Goal: Task Accomplishment & Management: Use online tool/utility

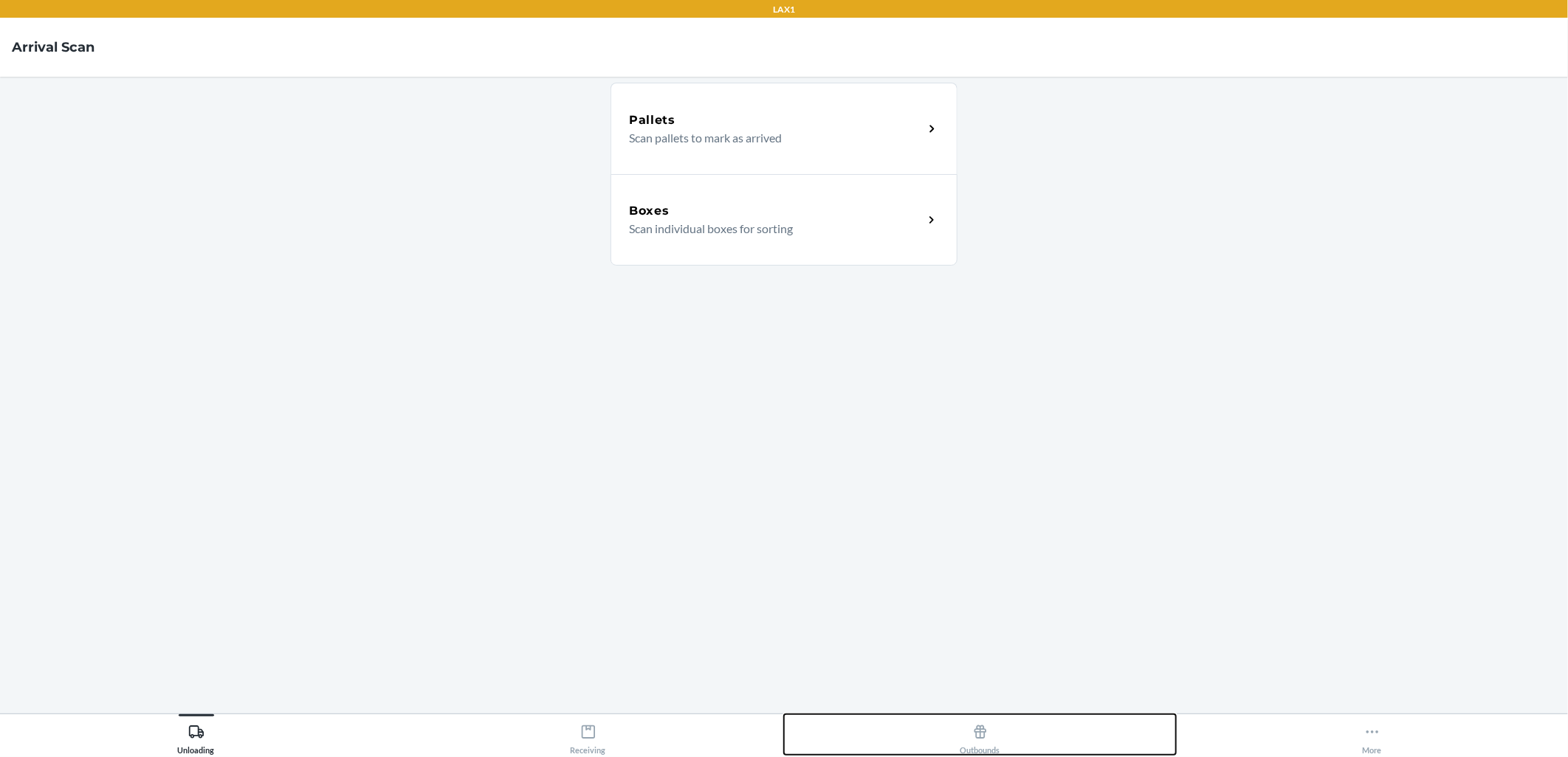
click at [981, 742] on div "Outbounds" at bounding box center [981, 736] width 39 height 37
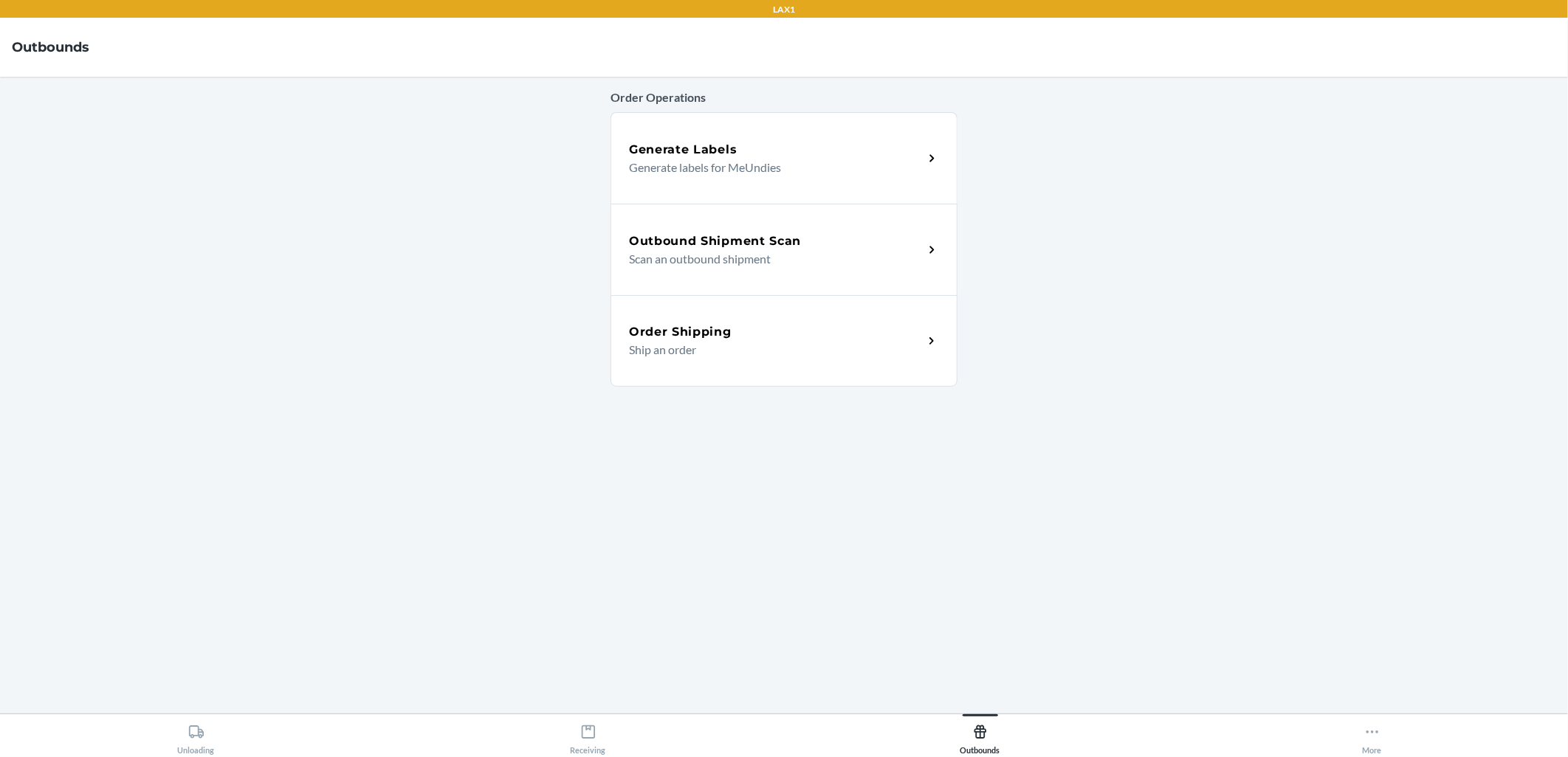
click at [779, 255] on p "Scan an outbound shipment" at bounding box center [769, 259] width 282 height 18
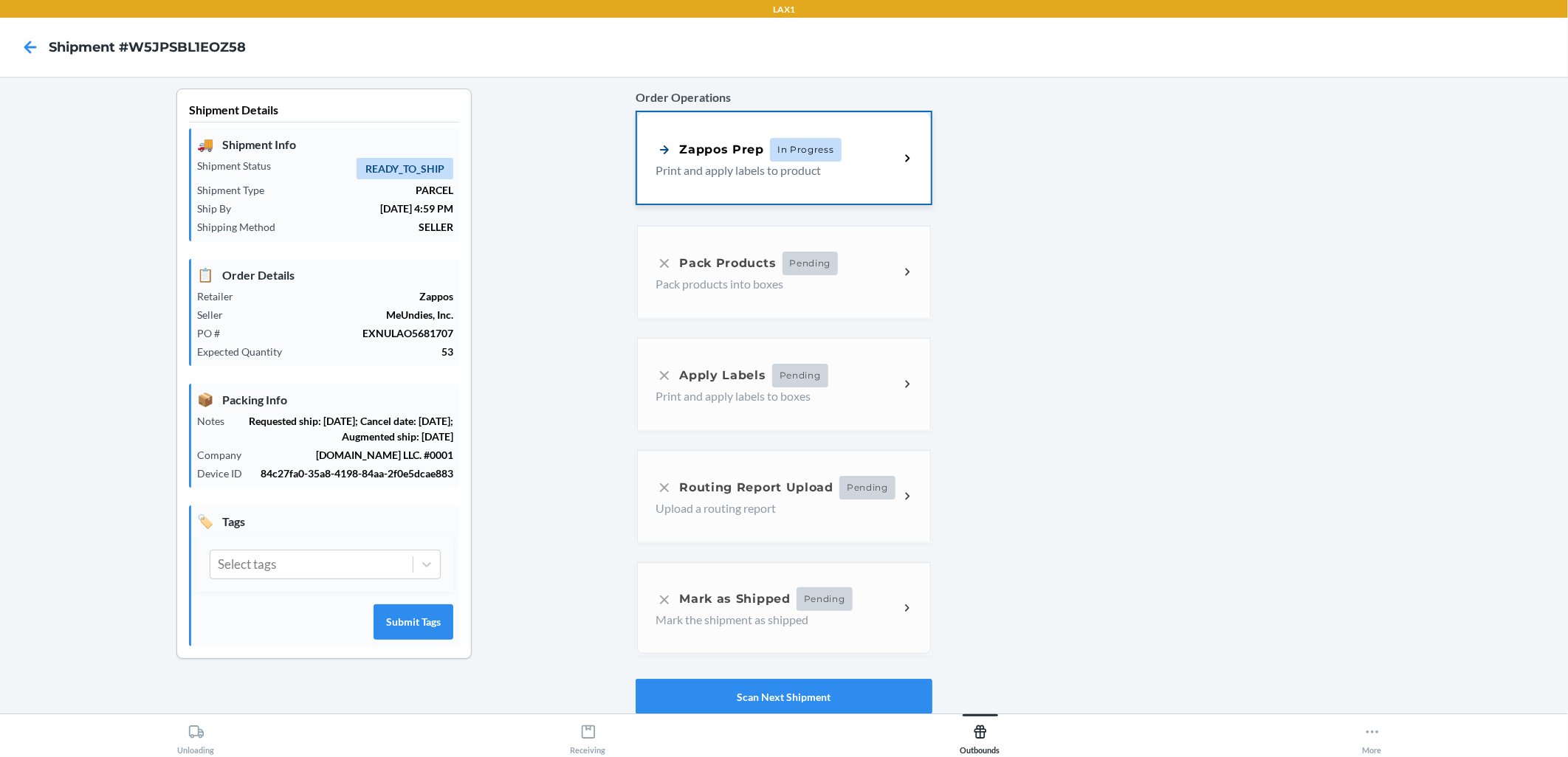
click at [803, 139] on span "In Progress" at bounding box center [806, 149] width 71 height 23
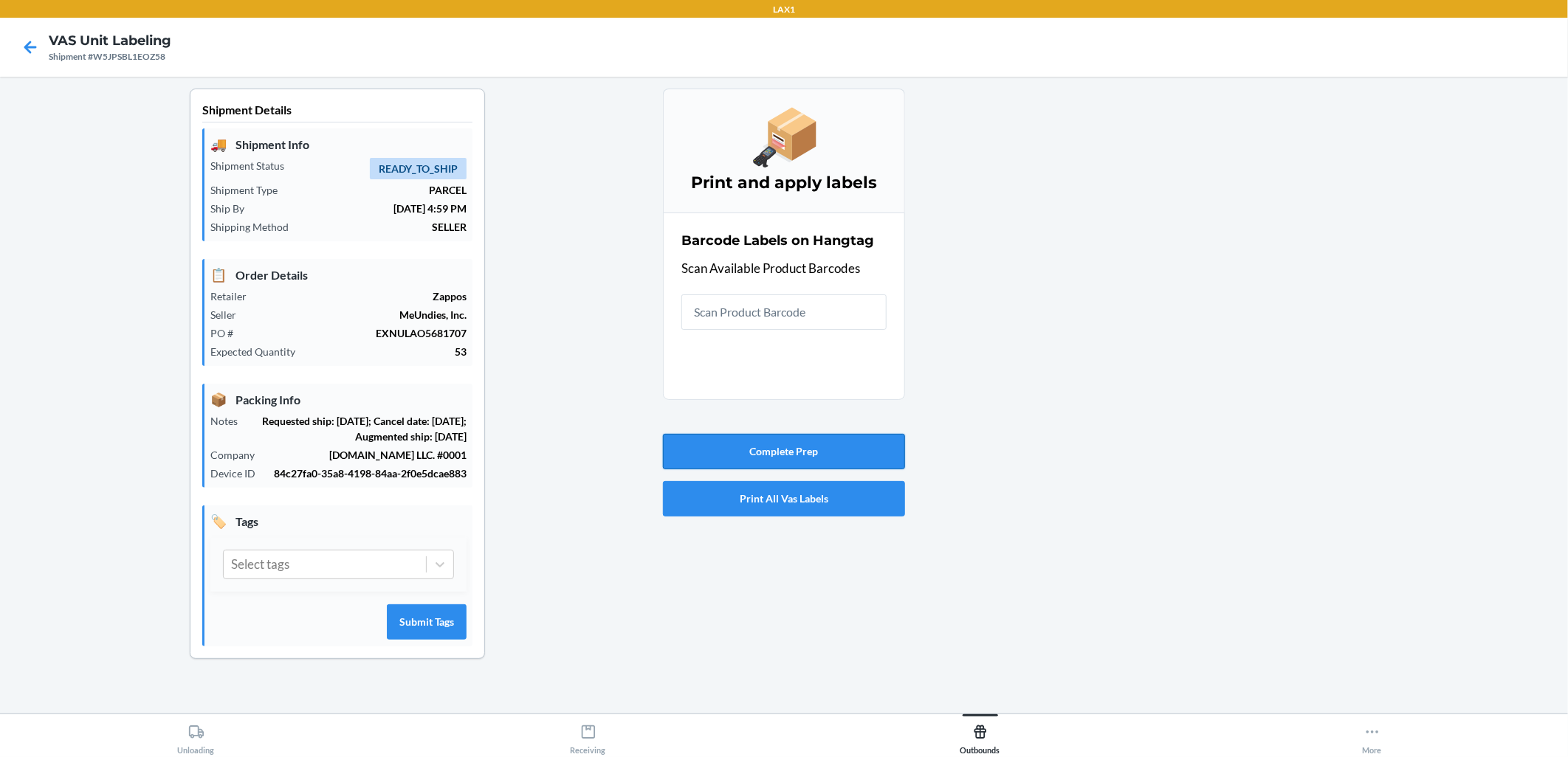
click at [833, 443] on button "Complete Prep" at bounding box center [784, 452] width 242 height 36
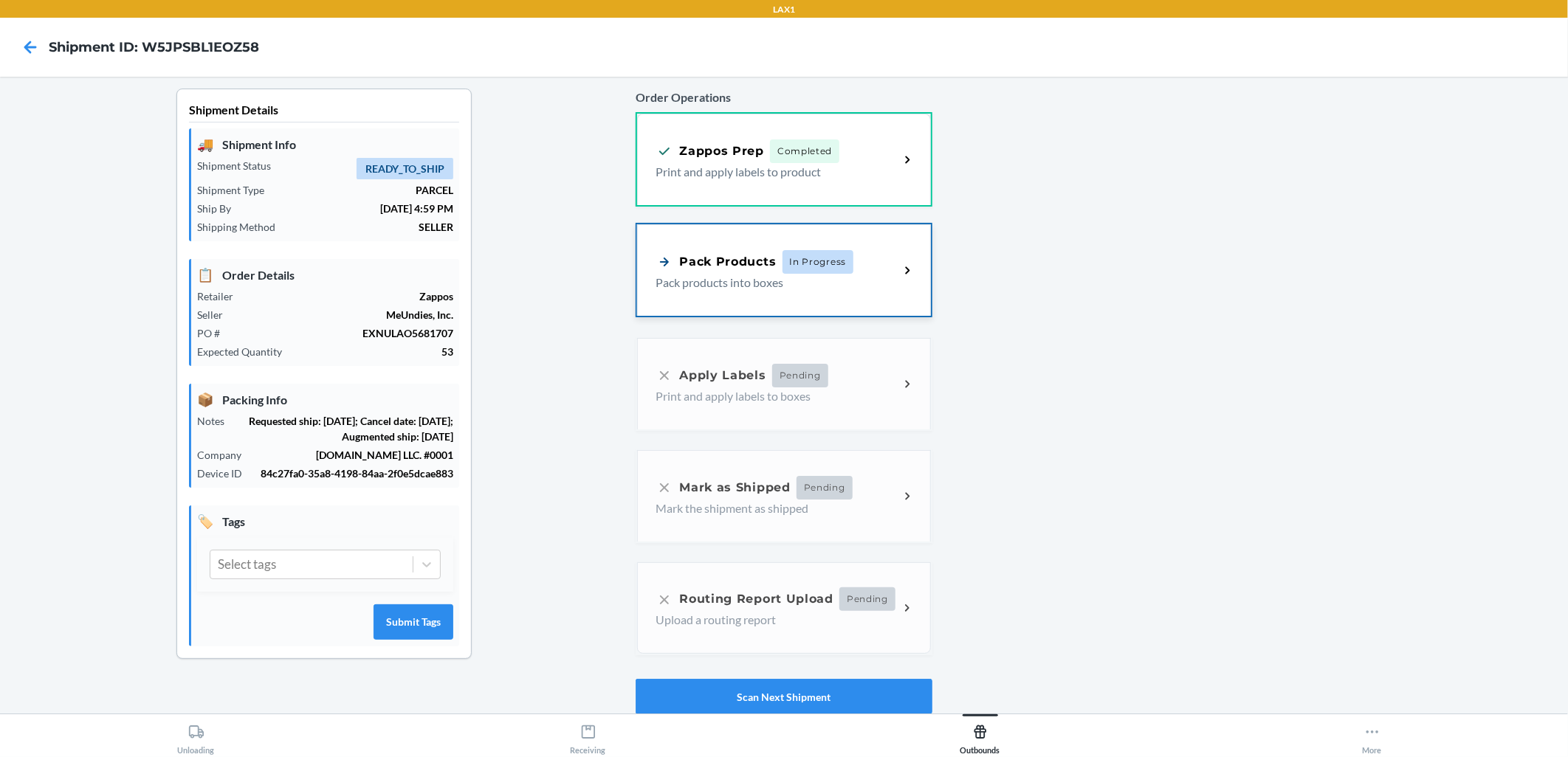
click at [736, 269] on div "Pack Products In Progress" at bounding box center [754, 262] width 198 height 23
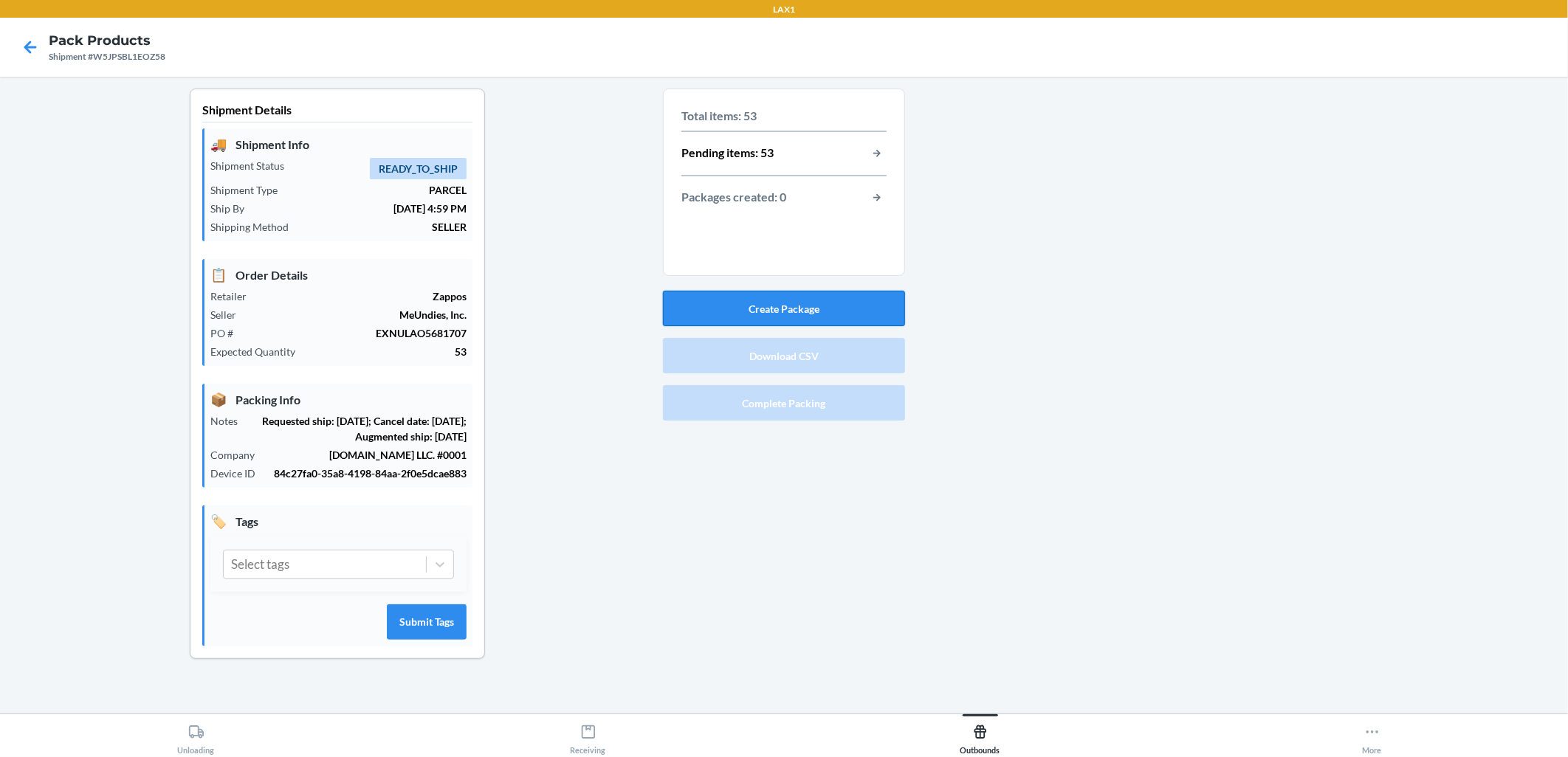
click at [801, 307] on button "Create Package" at bounding box center [784, 309] width 242 height 36
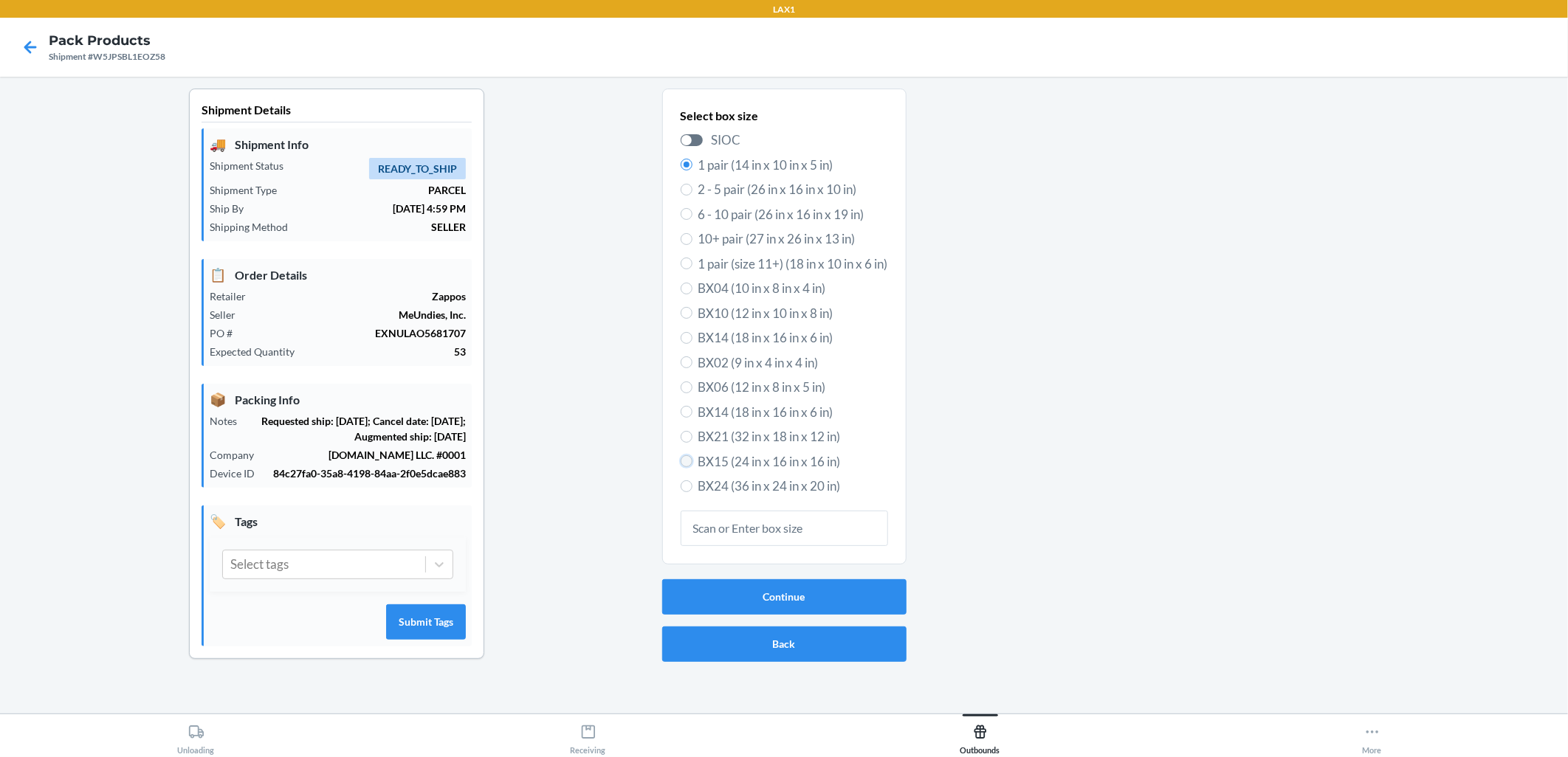
click at [684, 466] on input "BX15 (24 in x 16 in x 16 in)" at bounding box center [687, 462] width 12 height 12
radio input "true"
radio input "false"
click at [828, 588] on button "Continue" at bounding box center [784, 598] width 244 height 36
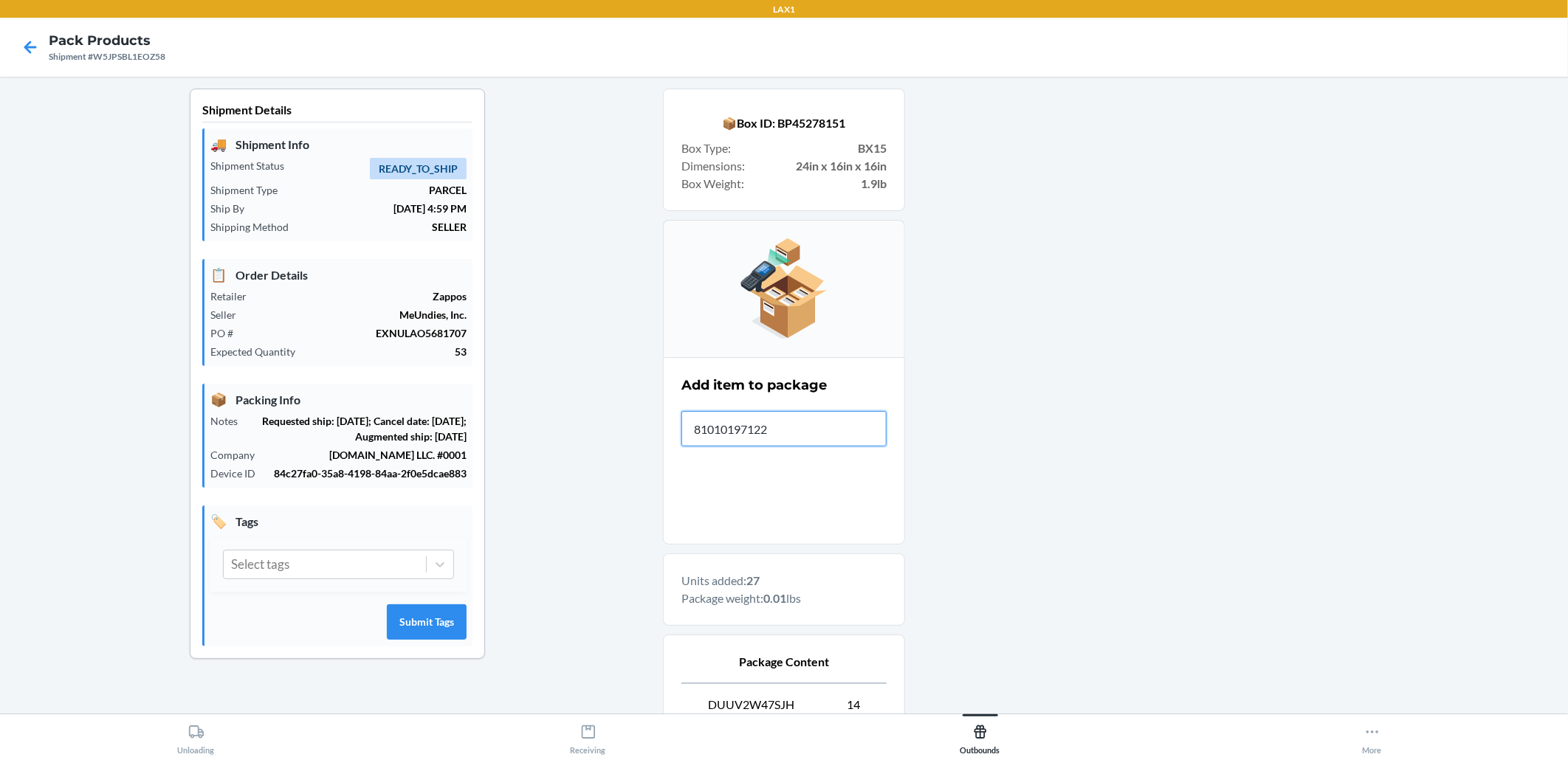
type input "810101971228"
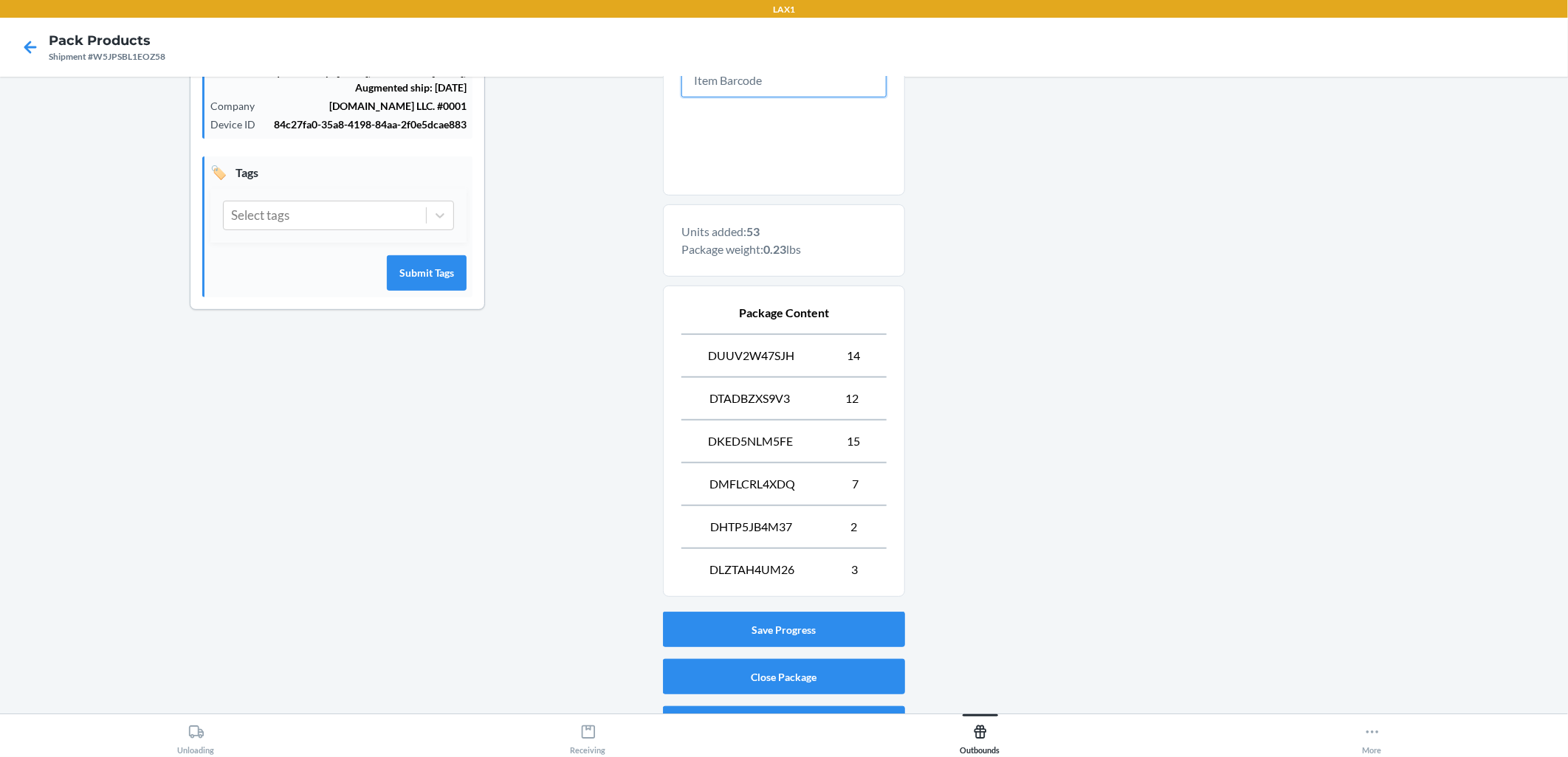
scroll to position [384, 0]
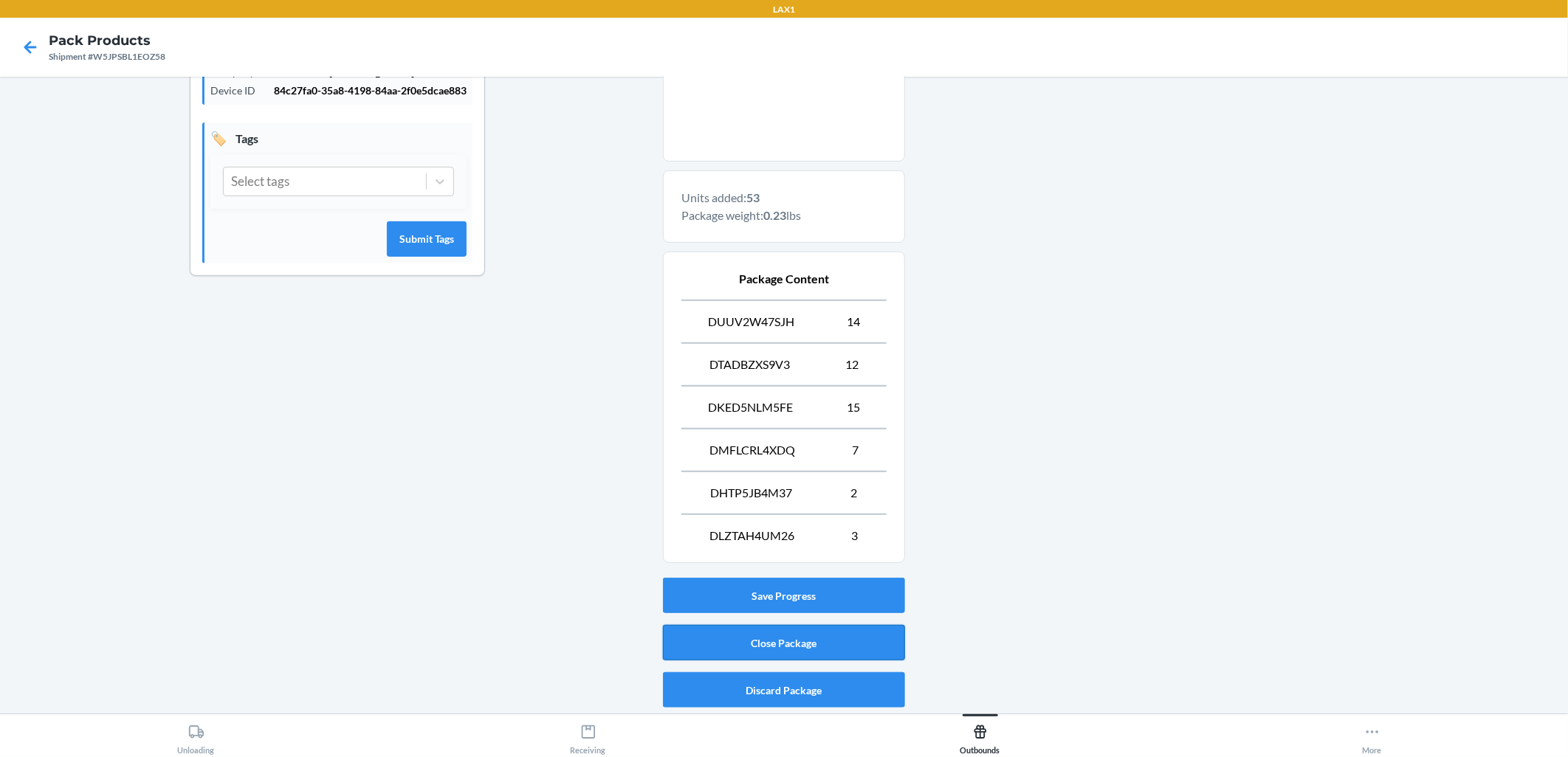
click at [818, 643] on button "Close Package" at bounding box center [784, 643] width 242 height 36
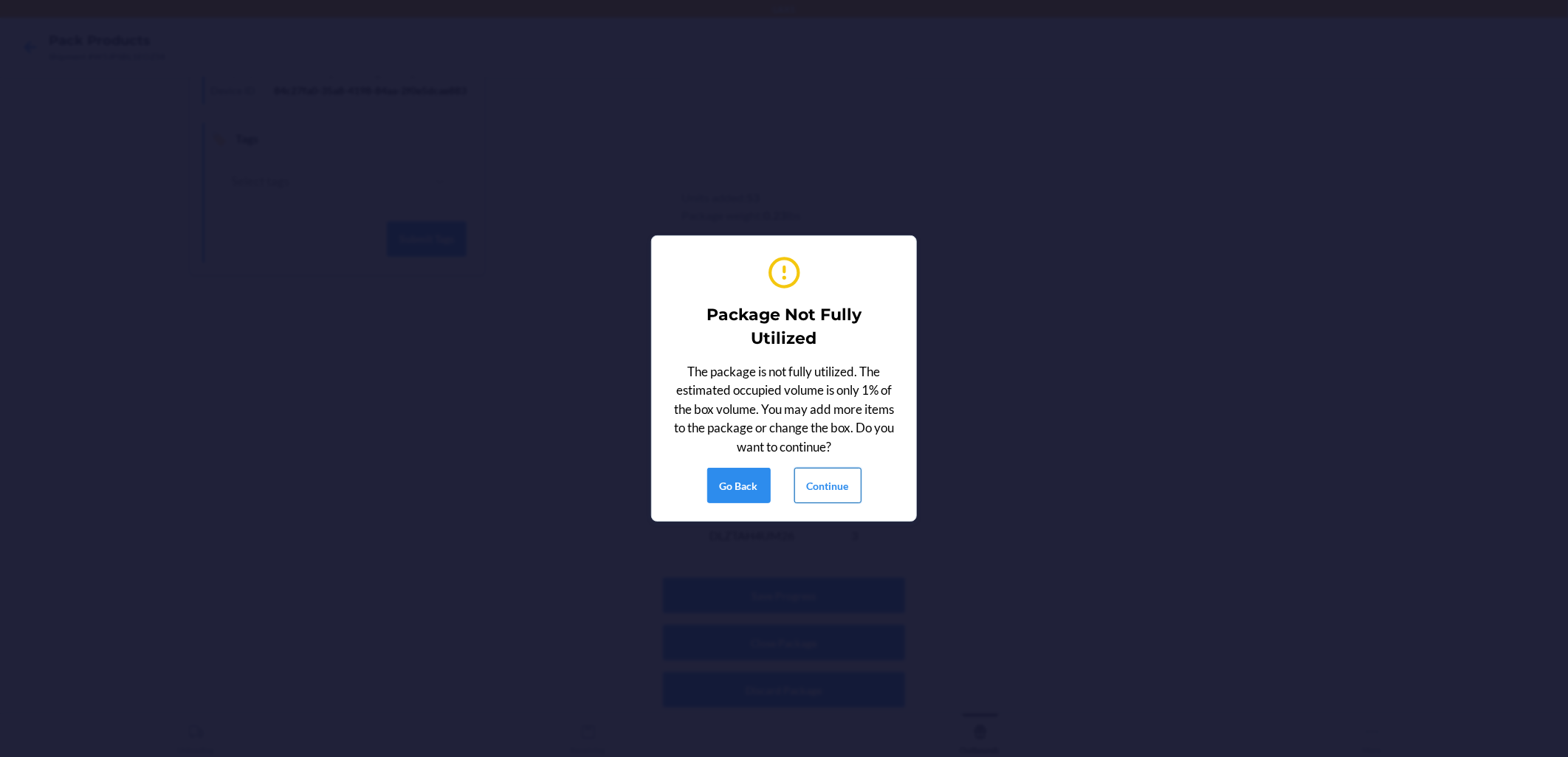
click at [833, 479] on button "Continue" at bounding box center [829, 486] width 68 height 36
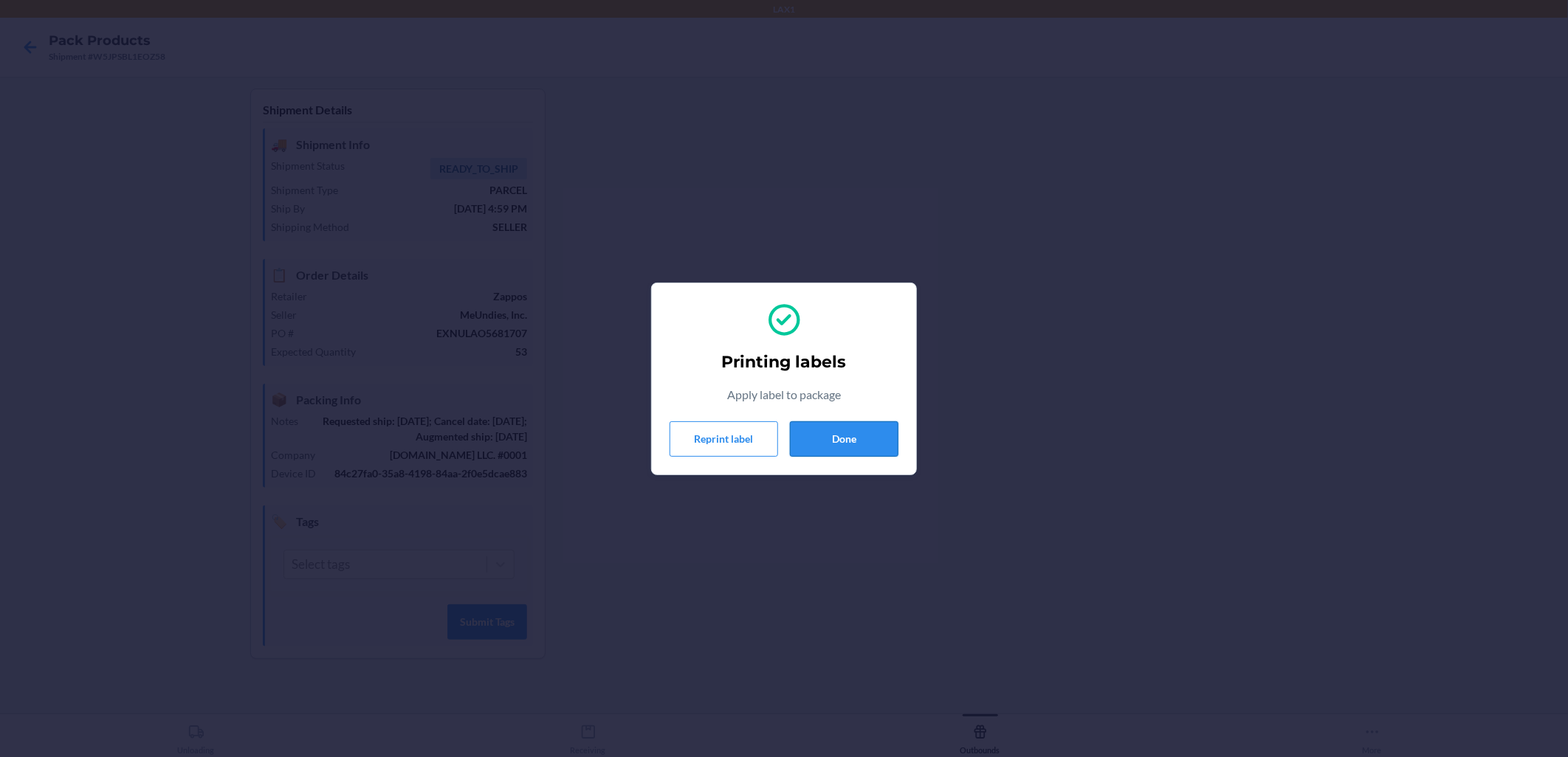
click at [889, 443] on button "Done" at bounding box center [845, 439] width 109 height 36
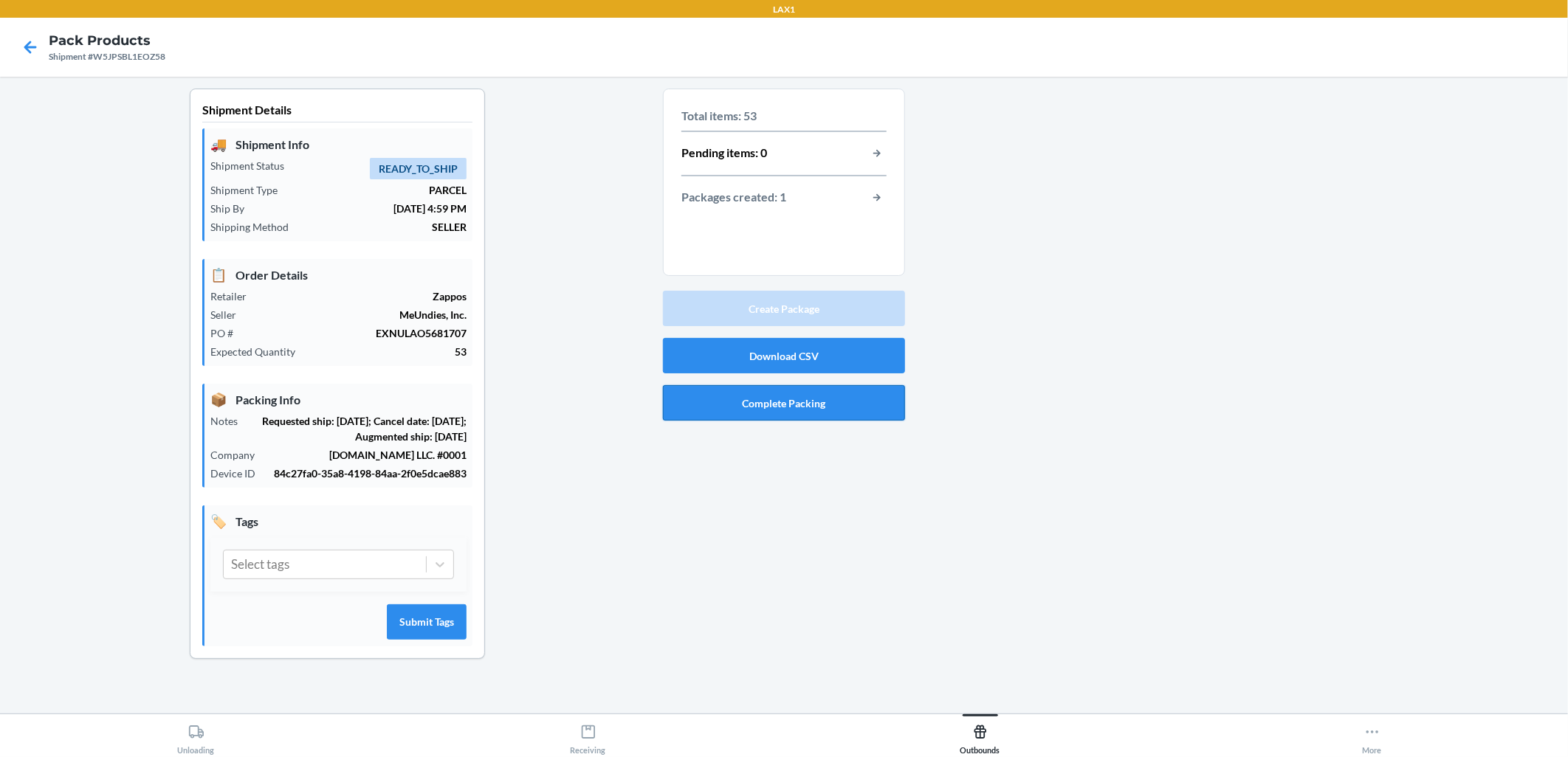
click at [807, 404] on button "Complete Packing" at bounding box center [784, 403] width 242 height 36
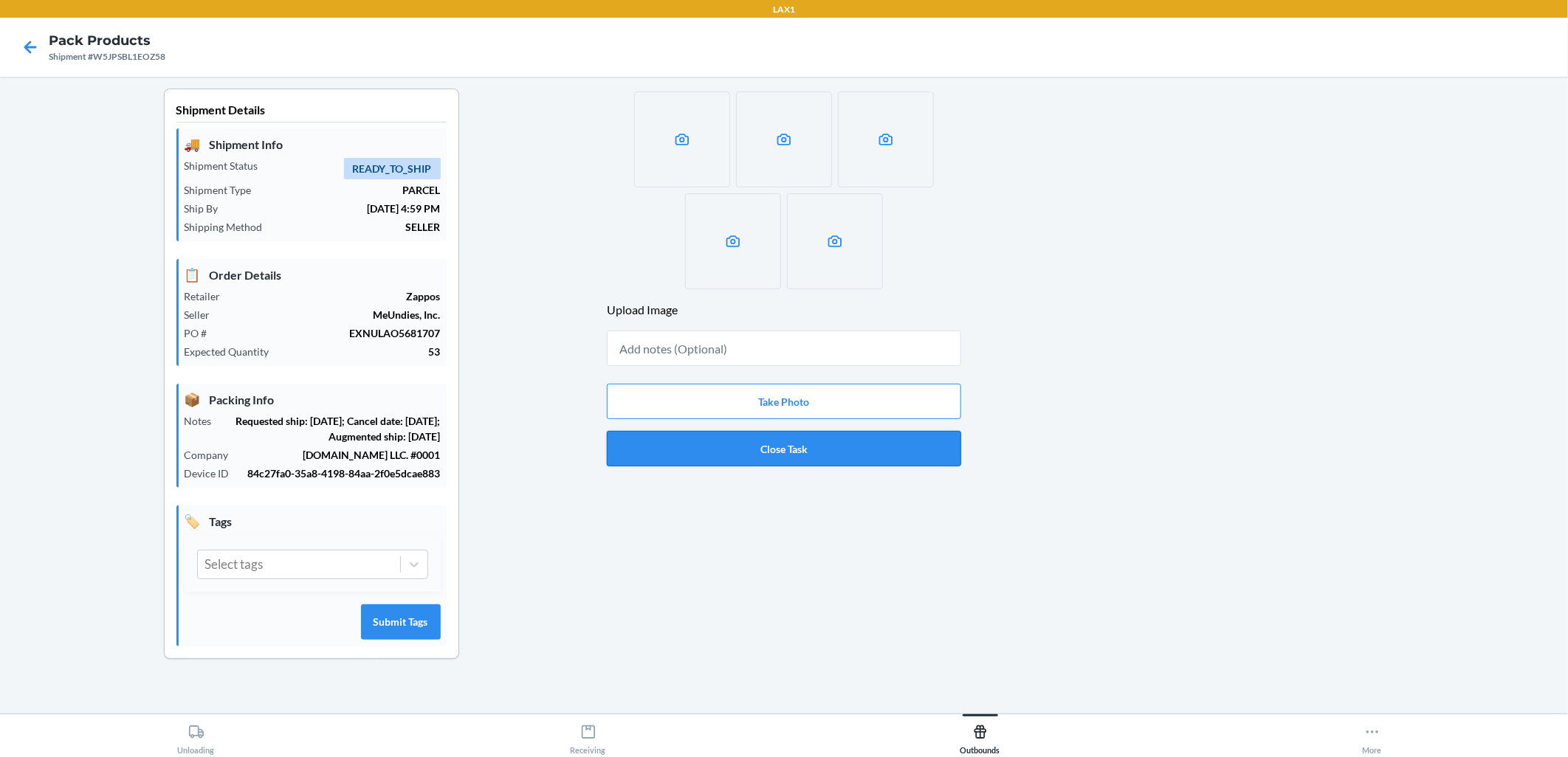
drag, startPoint x: 787, startPoint y: 442, endPoint x: 845, endPoint y: 447, distance: 58.2
click at [788, 442] on button "Close Task" at bounding box center [784, 449] width 355 height 36
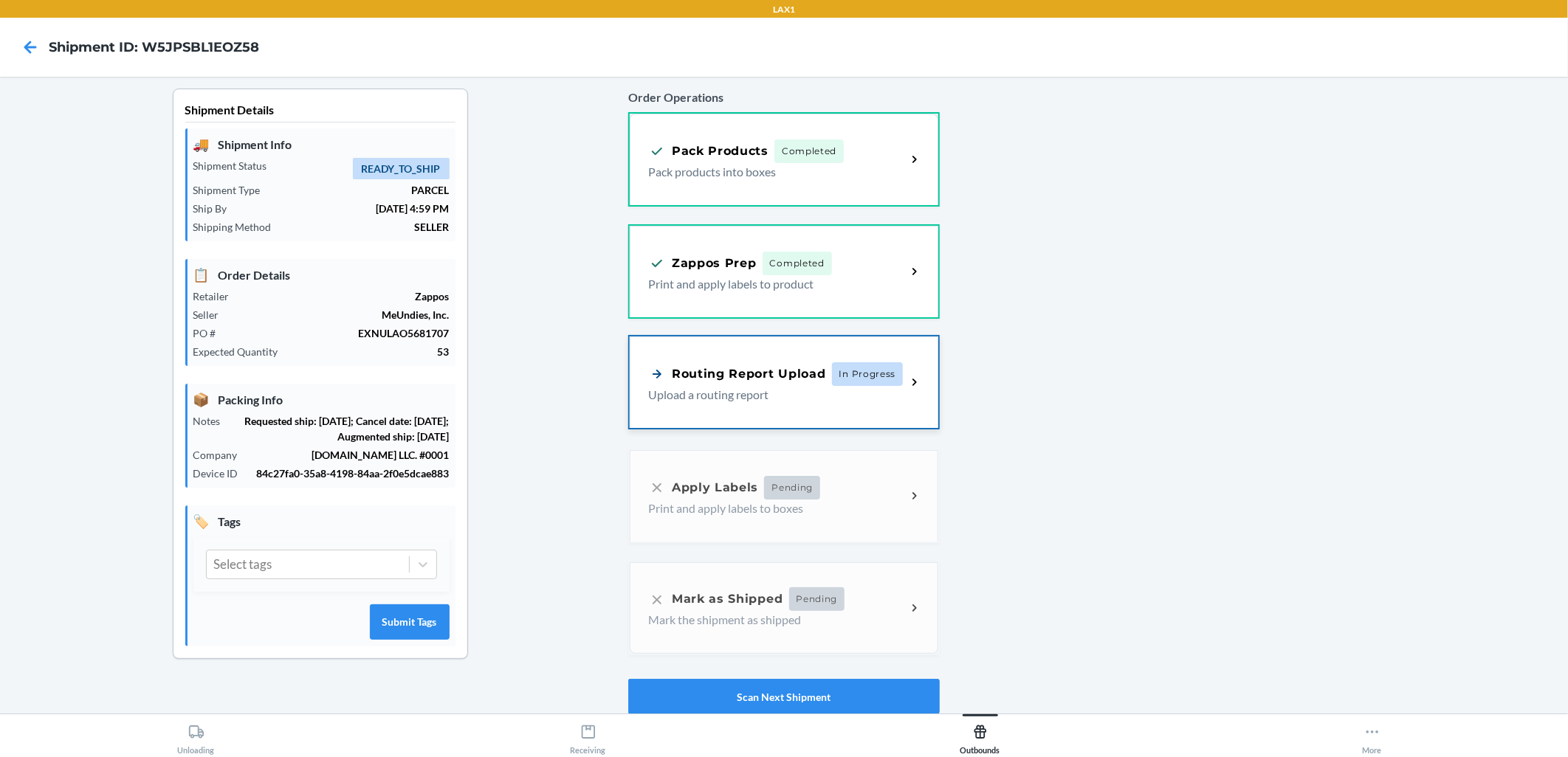
click at [792, 386] on p "Upload a routing report" at bounding box center [771, 395] width 247 height 18
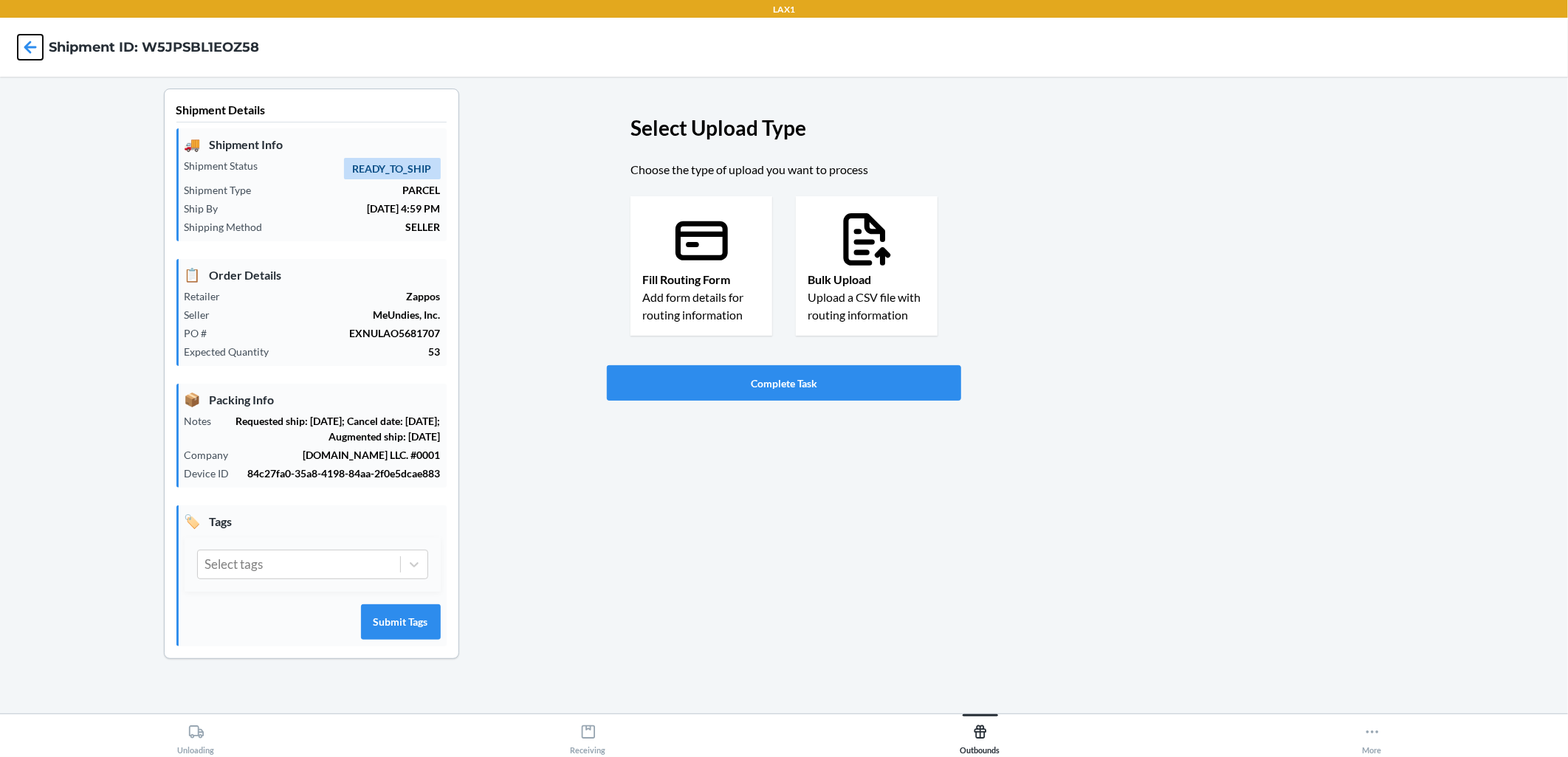
click at [32, 39] on icon at bounding box center [30, 47] width 25 height 25
